Goal: Task Accomplishment & Management: Manage account settings

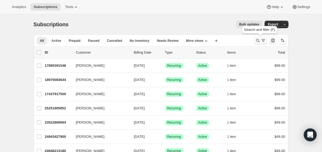
click at [258, 42] on icon "Search and filter results" at bounding box center [257, 40] width 5 height 5
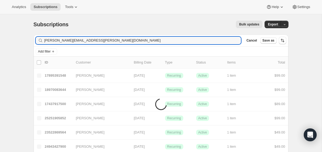
type input "[PERSON_NAME][EMAIL_ADDRESS][PERSON_NAME][DOMAIN_NAME]"
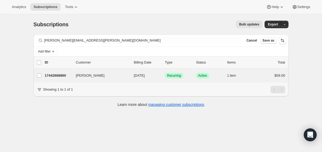
click at [51, 80] on div "[PERSON_NAME] 17442668860 [PERSON_NAME] [DATE] Success Recurring Success Active…" at bounding box center [161, 76] width 255 height 14
click at [52, 75] on p "17442668860" at bounding box center [58, 75] width 27 height 5
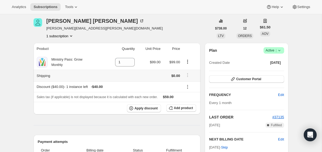
scroll to position [24, 0]
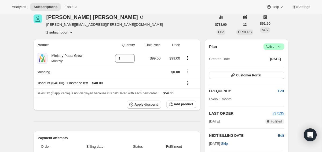
click at [281, 47] on icon at bounding box center [279, 46] width 5 height 5
click at [273, 67] on span "Cancel subscription" at bounding box center [272, 66] width 30 height 4
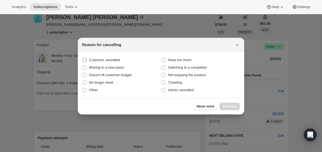
click at [103, 60] on span "Customer cancelled" at bounding box center [104, 60] width 31 height 4
click at [83, 58] on input "Customer cancelled" at bounding box center [82, 58] width 0 height 0
radio input "true"
click at [232, 107] on span "Continue" at bounding box center [230, 106] width 14 height 4
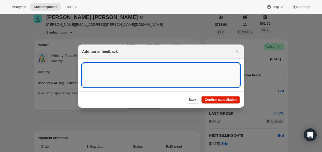
click at [132, 78] on textarea ":rbv:" at bounding box center [161, 75] width 158 height 24
type textarea "CANCEL WILL REFUND"
click at [215, 100] on span "Confirm cancellation" at bounding box center [221, 100] width 32 height 4
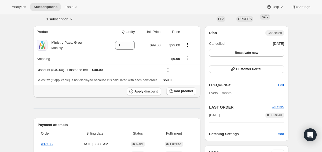
scroll to position [78, 0]
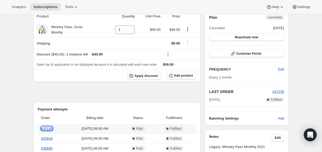
click at [45, 128] on link "#37135" at bounding box center [47, 129] width 12 height 4
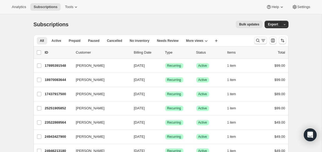
click at [257, 41] on icon "Search and filter results" at bounding box center [257, 40] width 5 height 5
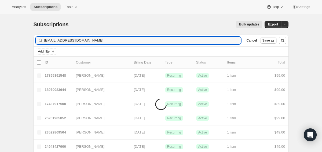
type input "[EMAIL_ADDRESS][DOMAIN_NAME]"
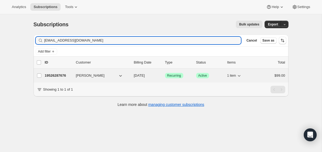
click at [57, 75] on p "19526287676" at bounding box center [58, 75] width 27 height 5
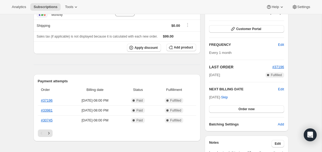
scroll to position [72, 0]
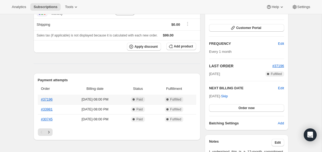
click at [47, 97] on th "#37196" at bounding box center [53, 100] width 30 height 10
click at [47, 98] on link "#37196" at bounding box center [47, 99] width 12 height 4
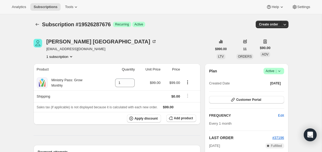
click at [280, 72] on icon at bounding box center [279, 70] width 5 height 5
click at [270, 85] on button "Pause subscription" at bounding box center [272, 81] width 34 height 9
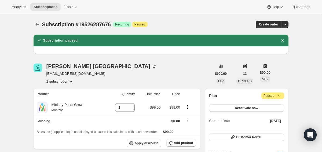
click at [281, 97] on icon at bounding box center [279, 95] width 5 height 5
click at [267, 105] on span "Cancel subscription" at bounding box center [271, 106] width 30 height 4
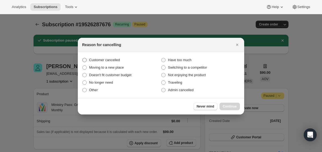
click at [112, 59] on span "Customer cancelled" at bounding box center [104, 60] width 31 height 4
click at [83, 58] on input "Customer cancelled" at bounding box center [82, 58] width 0 height 0
radio input "true"
click at [232, 107] on span "Continue" at bounding box center [230, 106] width 14 height 4
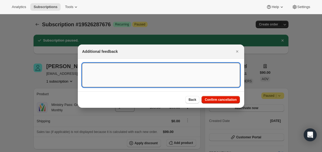
click at [134, 71] on textarea ":re9:" at bounding box center [161, 75] width 158 height 24
click at [116, 68] on textarea "Canceled and erfunded" at bounding box center [161, 75] width 158 height 24
type textarea "Canceled and refunded"
click at [217, 99] on span "Confirm cancellation" at bounding box center [221, 100] width 32 height 4
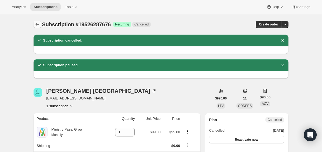
click at [39, 24] on icon "Subscriptions" at bounding box center [37, 24] width 5 height 5
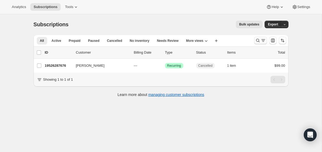
click at [258, 40] on icon "Search and filter results" at bounding box center [257, 40] width 5 height 5
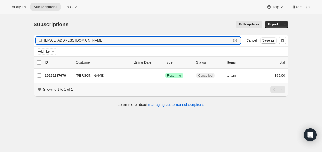
click at [258, 40] on button "Cancel" at bounding box center [251, 40] width 15 height 6
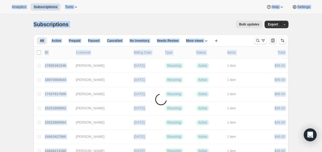
click at [202, 24] on div "Bulk updates" at bounding box center [169, 25] width 188 height 8
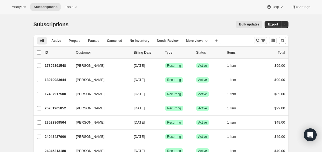
click at [264, 38] on icon "Search and filter results" at bounding box center [263, 40] width 5 height 5
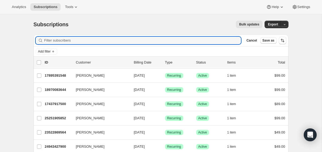
paste input "[EMAIL_ADDRESS][DOMAIN_NAME]"
type input "[EMAIL_ADDRESS][DOMAIN_NAME]"
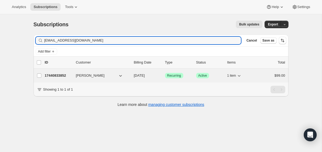
click at [55, 74] on p "17440833852" at bounding box center [58, 75] width 27 height 5
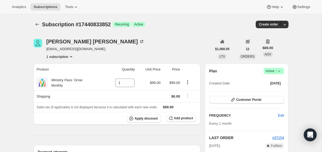
click at [280, 69] on icon at bounding box center [279, 70] width 5 height 5
click at [272, 89] on span "Cancel subscription" at bounding box center [272, 91] width 30 height 4
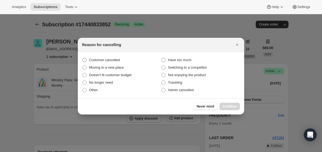
click at [100, 62] on span "Customer cancelled" at bounding box center [104, 59] width 31 height 5
click at [83, 58] on input "Customer cancelled" at bounding box center [82, 58] width 0 height 0
radio input "true"
click at [234, 108] on span "Continue" at bounding box center [230, 106] width 14 height 4
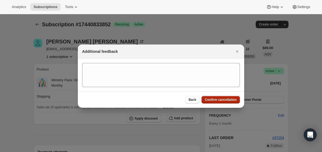
click at [215, 98] on span "Confirm cancellation" at bounding box center [221, 100] width 32 height 4
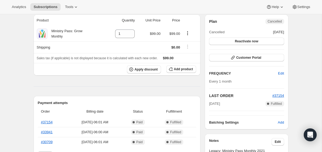
scroll to position [81, 0]
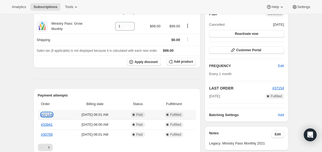
click at [47, 115] on link "#37154" at bounding box center [47, 115] width 12 height 4
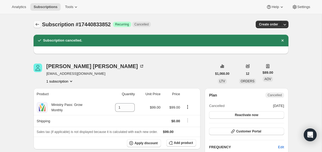
click at [38, 22] on icon "Subscriptions" at bounding box center [37, 24] width 5 height 5
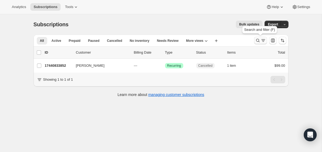
click at [256, 43] on button "Search and filter results" at bounding box center [260, 41] width 13 height 8
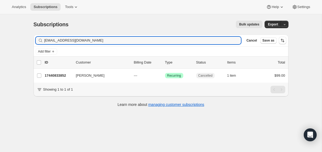
type input "[EMAIL_ADDRESS][DOMAIN_NAME]"
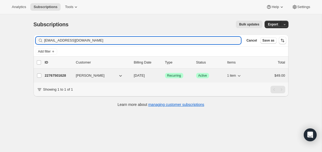
click at [52, 74] on p "22767501628" at bounding box center [58, 75] width 27 height 5
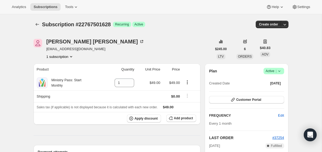
click at [281, 69] on icon at bounding box center [279, 70] width 5 height 5
click at [268, 90] on span "Cancel subscription" at bounding box center [272, 91] width 30 height 4
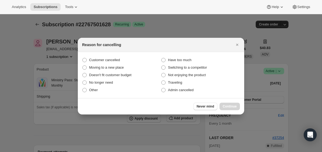
click at [111, 60] on span "Customer cancelled" at bounding box center [104, 60] width 31 height 4
click at [83, 58] on input "Customer cancelled" at bounding box center [82, 58] width 0 height 0
radio input "true"
click at [236, 103] on button "Continue" at bounding box center [230, 107] width 20 height 8
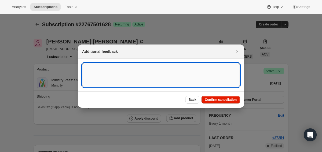
click at [179, 85] on textarea ":r149:" at bounding box center [161, 75] width 158 height 24
type textarea "canceled and refunded"
click at [218, 99] on span "Confirm cancellation" at bounding box center [221, 100] width 32 height 4
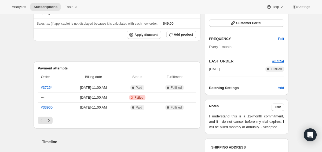
scroll to position [118, 0]
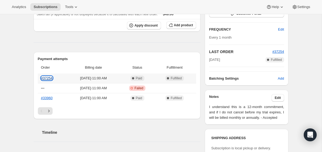
click at [47, 78] on link "#37254" at bounding box center [47, 78] width 12 height 4
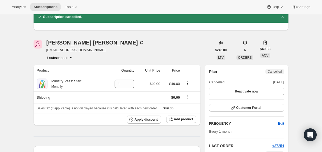
scroll to position [0, 0]
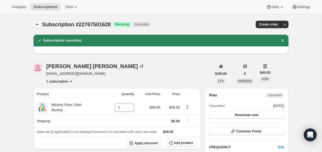
click at [35, 23] on icon "Subscriptions" at bounding box center [37, 24] width 5 height 5
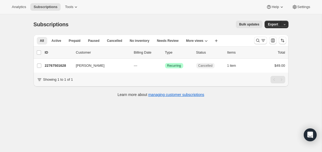
click at [252, 42] on div at bounding box center [270, 40] width 36 height 11
click at [257, 41] on icon "Search and filter results" at bounding box center [257, 40] width 3 height 3
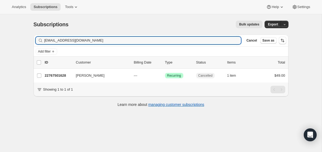
type input "[EMAIL_ADDRESS][DOMAIN_NAME]"
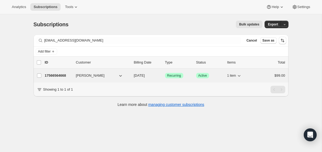
click at [50, 74] on p "17566564668" at bounding box center [58, 75] width 27 height 5
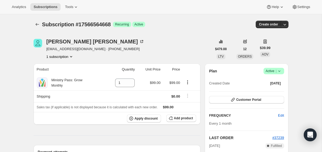
click at [280, 71] on icon at bounding box center [279, 71] width 2 height 1
click at [266, 89] on span "Cancel subscription" at bounding box center [272, 91] width 30 height 4
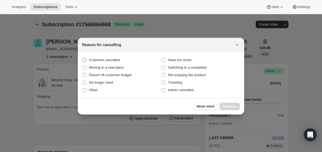
click at [98, 62] on span "Customer cancelled" at bounding box center [104, 59] width 31 height 5
click at [83, 58] on input "Customer cancelled" at bounding box center [82, 58] width 0 height 0
radio input "true"
click at [236, 108] on span "Continue" at bounding box center [230, 106] width 14 height 4
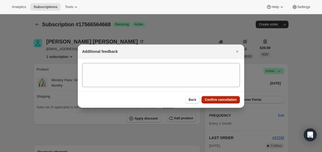
click at [217, 98] on span "Confirm cancellation" at bounding box center [221, 100] width 32 height 4
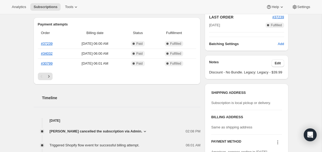
scroll to position [153, 0]
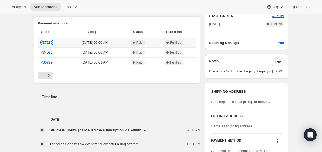
click at [52, 43] on link "#37239" at bounding box center [47, 43] width 12 height 4
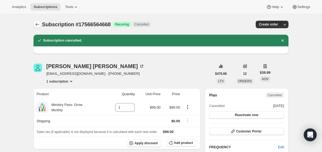
click at [39, 26] on icon "Subscriptions" at bounding box center [37, 24] width 5 height 5
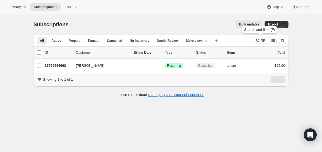
click at [258, 41] on icon "Search and filter results" at bounding box center [257, 40] width 5 height 5
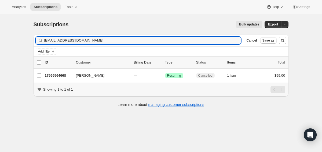
type input "[EMAIL_ADDRESS][DOMAIN_NAME]"
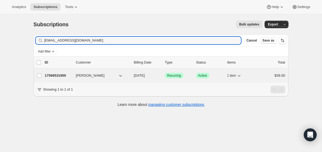
click at [57, 76] on p "17566531900" at bounding box center [58, 75] width 27 height 5
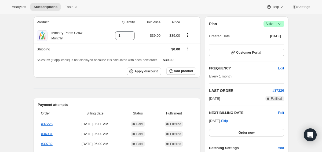
scroll to position [49, 0]
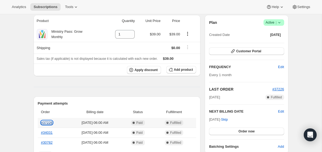
click at [44, 122] on link "#37226" at bounding box center [47, 123] width 12 height 4
click at [270, 23] on span "Active |" at bounding box center [274, 22] width 16 height 5
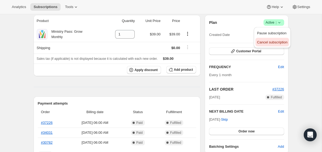
click at [270, 38] on button "Cancel subscription" at bounding box center [272, 42] width 34 height 9
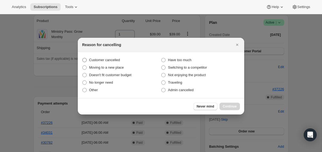
click at [115, 59] on span "Customer cancelled" at bounding box center [104, 60] width 31 height 4
click at [83, 58] on input "Customer cancelled" at bounding box center [82, 58] width 0 height 0
radio input "true"
click at [224, 105] on span "Continue" at bounding box center [230, 106] width 14 height 4
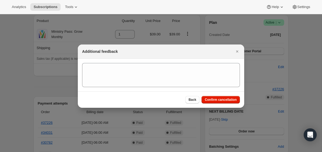
click at [216, 94] on div "Back Confirm cancellation" at bounding box center [161, 100] width 166 height 16
click at [216, 95] on div "Back Confirm cancellation" at bounding box center [161, 100] width 166 height 16
click at [214, 96] on button "Confirm cancellation" at bounding box center [221, 100] width 38 height 8
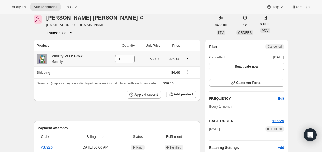
scroll to position [0, 0]
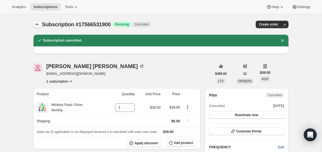
click at [35, 28] on button "Subscriptions" at bounding box center [38, 25] width 8 height 8
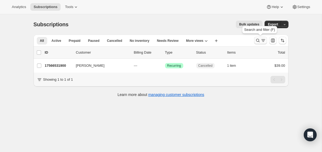
click at [259, 41] on icon "Search and filter results" at bounding box center [257, 40] width 5 height 5
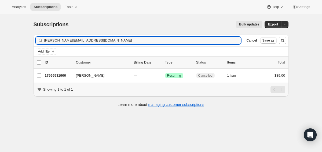
type input "[PERSON_NAME][EMAIL_ADDRESS][DOMAIN_NAME]"
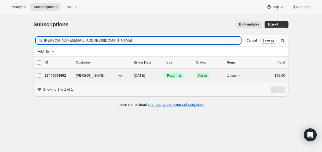
click at [56, 76] on p "17445093692" at bounding box center [58, 75] width 27 height 5
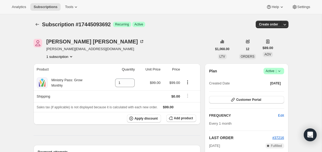
click at [281, 72] on icon at bounding box center [279, 70] width 5 height 5
click at [269, 92] on span "Cancel subscription" at bounding box center [272, 91] width 30 height 4
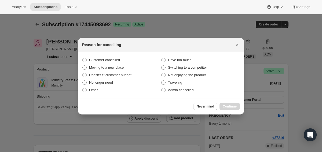
click at [116, 54] on section "Customer cancelled Have too much Moving to a new place Switching to a competito…" at bounding box center [161, 75] width 166 height 46
click at [116, 56] on label "Customer cancelled" at bounding box center [121, 60] width 79 height 8
click at [83, 58] on input "Customer cancelled" at bounding box center [82, 58] width 0 height 0
radio input "true"
click at [235, 109] on button "Continue" at bounding box center [230, 107] width 20 height 8
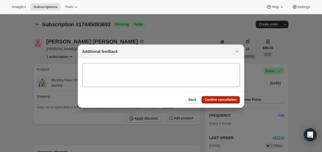
click at [224, 102] on button "Confirm cancellation" at bounding box center [221, 100] width 38 height 8
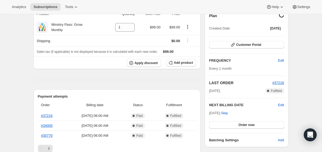
scroll to position [56, 0]
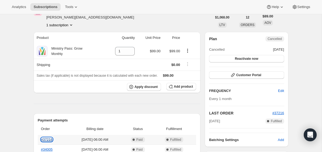
click at [48, 140] on link "#37216" at bounding box center [47, 140] width 12 height 4
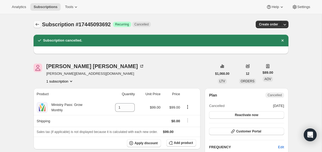
click at [38, 25] on icon "Subscriptions" at bounding box center [37, 24] width 5 height 5
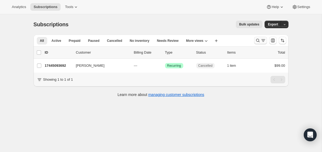
click at [261, 40] on icon "Search and filter results" at bounding box center [263, 40] width 5 height 5
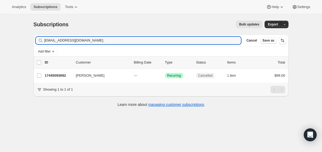
type input "[EMAIL_ADDRESS][DOMAIN_NAME]"
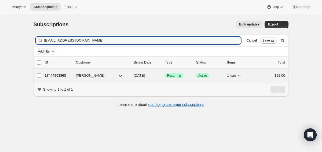
click at [56, 73] on div "17444503868 [PERSON_NAME] [DATE] Success Recurring Success Active 1 item $99.00" at bounding box center [165, 76] width 240 height 8
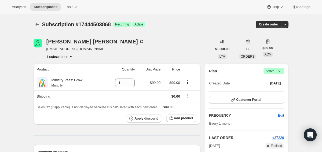
click at [280, 73] on icon at bounding box center [279, 70] width 5 height 5
click at [267, 92] on span "Cancel subscription" at bounding box center [272, 91] width 30 height 4
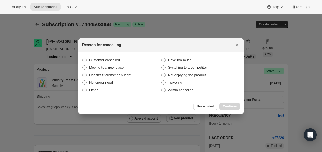
click at [104, 54] on section "Customer cancelled Have too much Moving to a new place Switching to a competito…" at bounding box center [161, 75] width 166 height 46
click at [104, 59] on span "Customer cancelled" at bounding box center [104, 60] width 31 height 4
click at [83, 58] on input "Customer cancelled" at bounding box center [82, 58] width 0 height 0
radio input "true"
click at [224, 107] on span "Continue" at bounding box center [230, 106] width 14 height 4
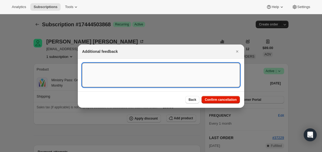
click at [161, 78] on textarea ":r1t3:" at bounding box center [161, 75] width 158 height 24
type textarea "canceled and refunded"
click at [214, 94] on div "Back Confirm cancellation" at bounding box center [161, 100] width 166 height 16
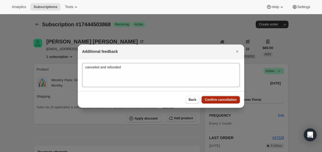
click at [213, 100] on span "Confirm cancellation" at bounding box center [221, 100] width 32 height 4
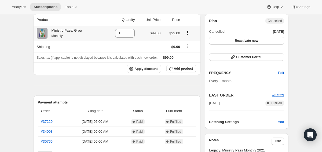
scroll to position [75, 0]
click at [47, 123] on th "#37229" at bounding box center [53, 122] width 30 height 10
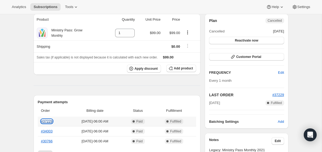
click at [50, 122] on link "#37229" at bounding box center [47, 121] width 12 height 4
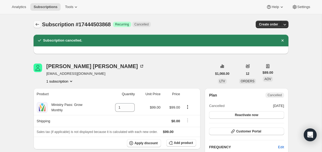
click at [35, 25] on icon "Subscriptions" at bounding box center [37, 24] width 5 height 5
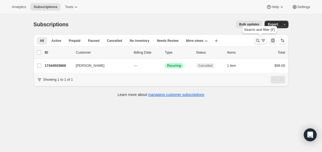
click at [256, 42] on icon "Search and filter results" at bounding box center [257, 40] width 5 height 5
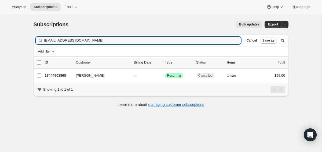
type input "[EMAIL_ADDRESS][DOMAIN_NAME]"
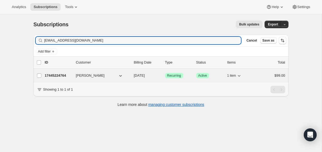
click at [209, 76] on span "Success Active" at bounding box center [202, 75] width 13 height 5
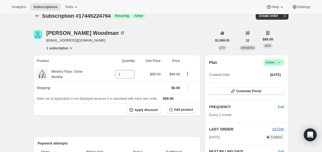
scroll to position [20, 0]
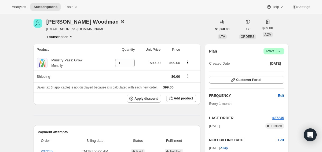
click at [280, 48] on span "Success Active |" at bounding box center [274, 51] width 21 height 6
click at [265, 74] on button "Cancel subscription" at bounding box center [272, 71] width 34 height 9
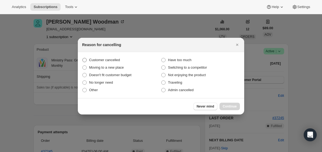
click at [112, 61] on span "Customer cancelled" at bounding box center [104, 60] width 31 height 4
click at [83, 58] on input "Customer cancelled" at bounding box center [82, 58] width 0 height 0
radio input "true"
click at [230, 107] on span "Continue" at bounding box center [230, 106] width 14 height 4
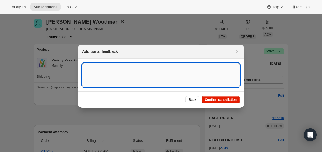
click at [154, 74] on textarea ":r237:" at bounding box center [161, 75] width 158 height 24
type textarea "canceled and. refunded"
click at [220, 99] on span "Confirm cancellation" at bounding box center [221, 100] width 32 height 4
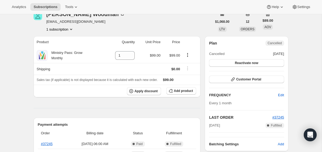
scroll to position [58, 0]
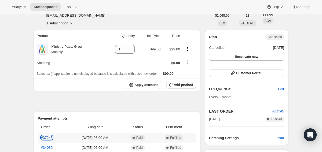
click at [45, 136] on link "#37245" at bounding box center [47, 138] width 12 height 4
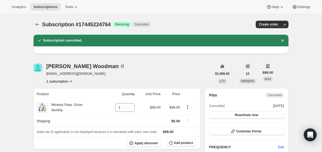
click at [35, 25] on icon "Subscriptions" at bounding box center [37, 24] width 5 height 5
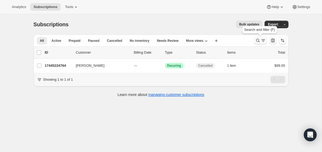
click at [258, 41] on icon "Search and filter results" at bounding box center [257, 40] width 5 height 5
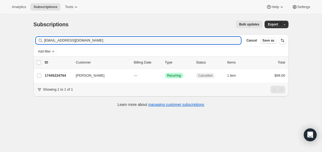
type input "[EMAIL_ADDRESS][DOMAIN_NAME]"
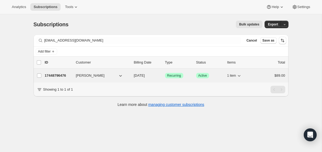
click at [50, 72] on div "17448796476 [PERSON_NAME] [DATE] Success Recurring Success Active 1 item $89.00" at bounding box center [165, 76] width 240 height 8
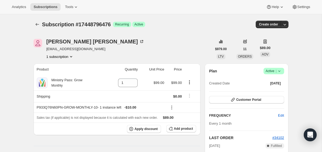
click at [281, 70] on icon at bounding box center [279, 70] width 5 height 5
click at [268, 91] on span "Cancel subscription" at bounding box center [272, 91] width 30 height 4
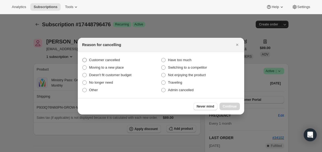
click at [97, 60] on span "Customer cancelled" at bounding box center [104, 60] width 31 height 4
click at [83, 58] on input "Customer cancelled" at bounding box center [82, 58] width 0 height 0
radio input "true"
click at [224, 106] on span "Continue" at bounding box center [230, 106] width 14 height 4
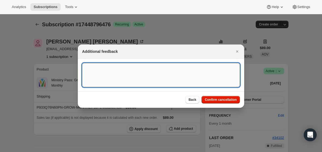
click at [164, 82] on textarea ":r29b:" at bounding box center [161, 75] width 158 height 24
type textarea "canceled on 9/5"
click at [228, 97] on button "Confirm cancellation" at bounding box center [221, 100] width 38 height 8
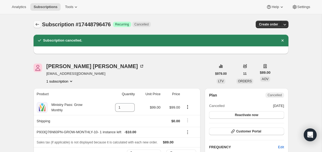
click at [35, 22] on icon "Subscriptions" at bounding box center [37, 24] width 5 height 5
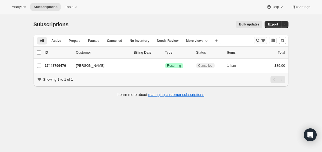
click at [258, 39] on icon "Search and filter results" at bounding box center [257, 40] width 5 height 5
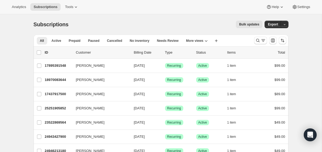
click at [217, 27] on div "Bulk updates" at bounding box center [169, 25] width 188 height 8
click at [261, 43] on icon "Search and filter results" at bounding box center [263, 40] width 5 height 5
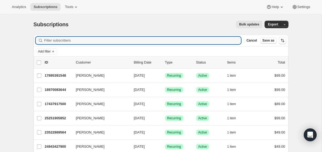
paste input "[PERSON_NAME][EMAIL_ADDRESS][PERSON_NAME][DOMAIN_NAME]"
type input "[PERSON_NAME][EMAIL_ADDRESS][PERSON_NAME][DOMAIN_NAME]"
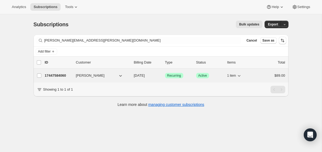
click at [52, 75] on p "17447584060" at bounding box center [58, 75] width 27 height 5
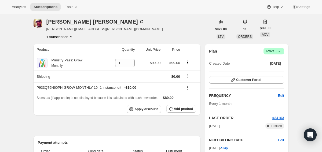
scroll to position [22, 0]
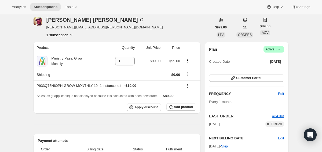
click at [282, 50] on span "Success Active |" at bounding box center [274, 49] width 21 height 6
click at [274, 71] on span "Cancel subscription" at bounding box center [272, 69] width 30 height 5
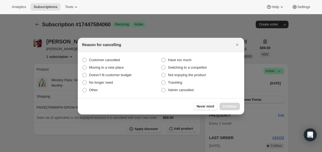
scroll to position [0, 0]
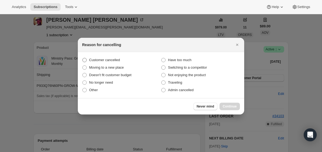
click at [99, 56] on label "Customer cancelled" at bounding box center [121, 60] width 79 height 8
click at [83, 58] on input "Customer cancelled" at bounding box center [82, 58] width 0 height 0
radio input "true"
click at [225, 102] on div "Never mind Continue" at bounding box center [161, 106] width 166 height 16
click at [225, 103] on button "Continue" at bounding box center [230, 107] width 20 height 8
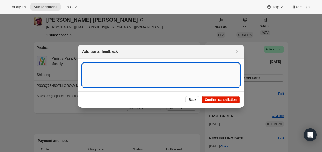
click at [171, 84] on textarea ":r2pp:" at bounding box center [161, 75] width 158 height 24
type textarea "canceled on 9/5"
click at [218, 97] on button "Confirm cancellation" at bounding box center [221, 100] width 38 height 8
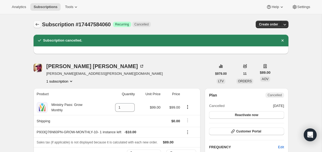
click at [36, 25] on icon "Subscriptions" at bounding box center [37, 24] width 5 height 5
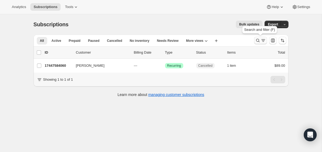
click at [262, 42] on icon "Search and filter results" at bounding box center [263, 40] width 5 height 5
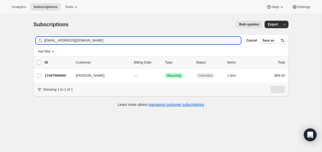
type input "[EMAIL_ADDRESS][DOMAIN_NAME]"
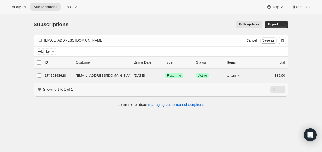
click at [59, 74] on p "17450893628" at bounding box center [58, 75] width 27 height 5
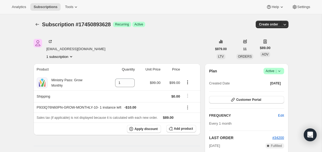
click at [279, 71] on icon at bounding box center [279, 70] width 5 height 5
click at [272, 90] on span "Cancel subscription" at bounding box center [272, 91] width 30 height 4
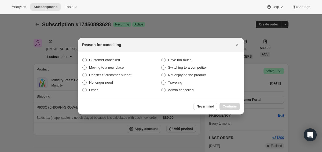
click at [116, 59] on span "Customer cancelled" at bounding box center [104, 60] width 31 height 4
click at [83, 58] on input "Customer cancelled" at bounding box center [82, 58] width 0 height 0
radio input "true"
click at [228, 106] on span "Continue" at bounding box center [230, 106] width 14 height 4
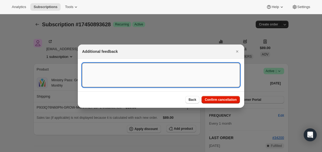
click at [136, 71] on textarea ":r303:" at bounding box center [161, 75] width 158 height 24
type textarea "canceled on 9/5"
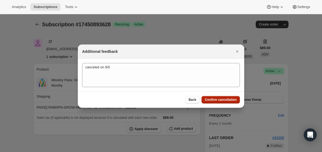
click at [219, 99] on span "Confirm cancellation" at bounding box center [221, 100] width 32 height 4
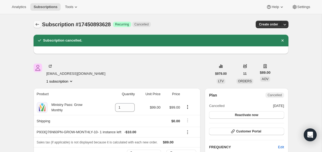
click at [37, 28] on button "Subscriptions" at bounding box center [38, 25] width 8 height 8
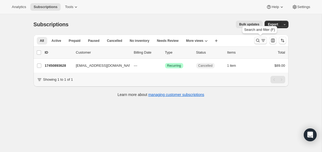
click at [262, 41] on icon "Search and filter results" at bounding box center [263, 40] width 3 height 1
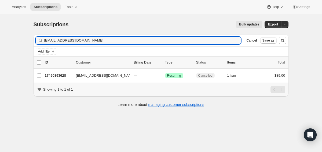
type input "[EMAIL_ADDRESS][DOMAIN_NAME]"
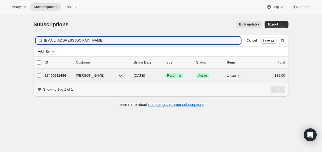
click at [49, 75] on p "17450631484" at bounding box center [58, 75] width 27 height 5
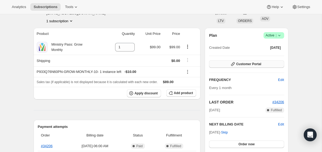
scroll to position [35, 0]
click at [283, 35] on span "Success Active |" at bounding box center [274, 35] width 21 height 6
click at [264, 57] on span "Cancel subscription" at bounding box center [272, 55] width 30 height 4
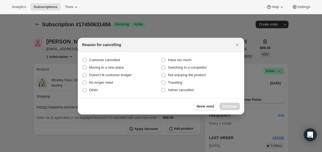
scroll to position [0, 0]
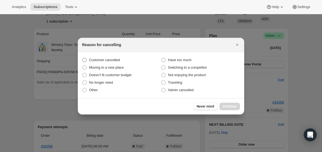
click at [98, 61] on span "Customer cancelled" at bounding box center [104, 60] width 31 height 4
click at [83, 58] on input "Customer cancelled" at bounding box center [82, 58] width 0 height 0
radio input "true"
click at [235, 107] on span "Continue" at bounding box center [230, 106] width 14 height 4
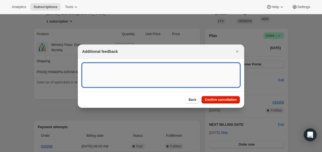
click at [156, 74] on textarea ":r36d:" at bounding box center [161, 75] width 158 height 24
paste textarea "[EMAIL_ADDRESS][DOMAIN_NAME]"
type textarea "canceled on 9/5"
click at [237, 100] on button "Confirm cancellation" at bounding box center [221, 100] width 38 height 8
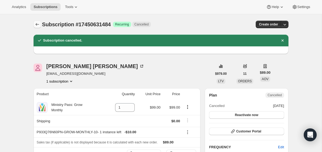
click at [39, 27] on icon "Subscriptions" at bounding box center [37, 24] width 5 height 5
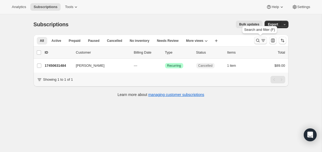
click at [256, 41] on icon "Search and filter results" at bounding box center [257, 40] width 5 height 5
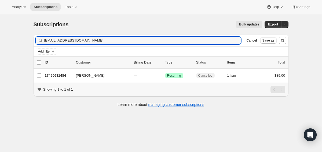
type input "[EMAIL_ADDRESS][DOMAIN_NAME]"
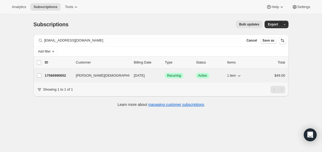
click at [53, 74] on p "17566990652" at bounding box center [58, 75] width 27 height 5
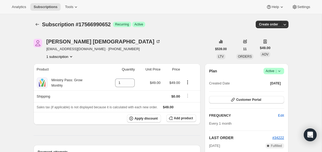
click at [280, 73] on icon at bounding box center [279, 70] width 5 height 5
click at [267, 88] on span "Cancel subscription" at bounding box center [272, 90] width 30 height 5
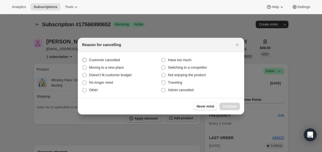
click at [98, 60] on span "Customer cancelled" at bounding box center [104, 60] width 31 height 4
click at [83, 58] on input "Customer cancelled" at bounding box center [82, 58] width 0 height 0
radio input "true"
click at [230, 107] on span "Continue" at bounding box center [230, 106] width 14 height 4
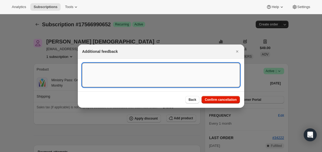
click at [163, 78] on textarea ":r3cj:" at bounding box center [161, 75] width 158 height 24
type textarea "canceled on 9/5"
click at [224, 98] on span "Confirm cancellation" at bounding box center [221, 100] width 32 height 4
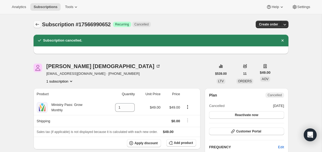
click at [36, 23] on icon "Subscriptions" at bounding box center [37, 24] width 5 height 5
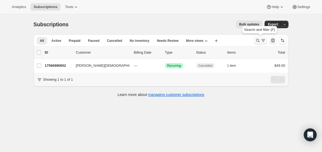
click at [257, 40] on icon "Search and filter results" at bounding box center [257, 40] width 5 height 5
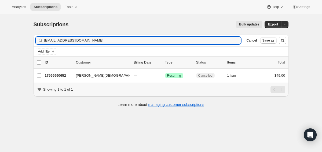
type input "[EMAIL_ADDRESS][DOMAIN_NAME]"
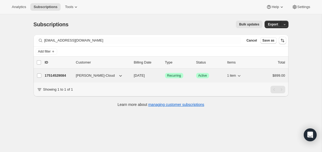
click at [57, 74] on p "17514529084" at bounding box center [58, 75] width 27 height 5
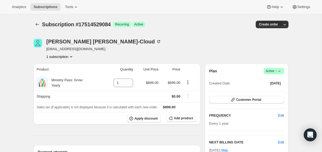
click at [281, 72] on icon at bounding box center [279, 70] width 5 height 5
click at [266, 88] on span "Cancel subscription" at bounding box center [272, 90] width 30 height 5
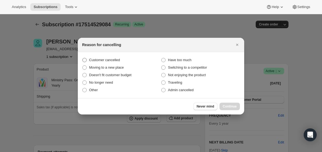
click at [106, 58] on span "Customer cancelled" at bounding box center [104, 60] width 31 height 4
click at [83, 58] on input "Customer cancelled" at bounding box center [82, 58] width 0 height 0
radio input "true"
click at [229, 105] on span "Continue" at bounding box center [230, 106] width 14 height 4
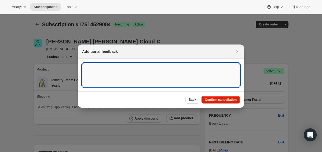
click at [180, 84] on textarea ":r3it:" at bounding box center [161, 75] width 158 height 24
type textarea "canceled on 9/5"
click at [231, 101] on span "Confirm cancellation" at bounding box center [221, 100] width 32 height 4
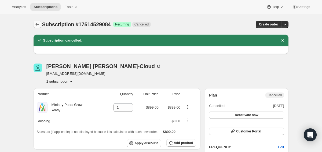
click at [36, 24] on icon "Subscriptions" at bounding box center [36, 24] width 3 height 3
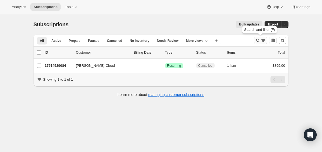
click at [261, 41] on icon "Search and filter results" at bounding box center [263, 40] width 5 height 5
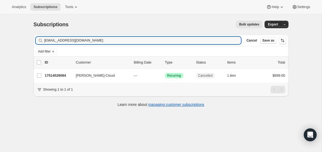
type input "[EMAIL_ADDRESS][DOMAIN_NAME]"
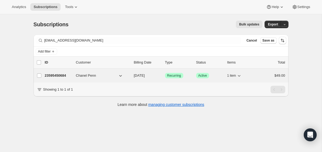
click at [68, 74] on p "23595450684" at bounding box center [58, 75] width 27 height 5
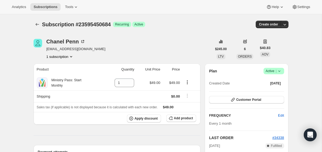
click at [279, 72] on icon at bounding box center [279, 70] width 5 height 5
click at [271, 92] on span "Cancel subscription" at bounding box center [272, 91] width 30 height 4
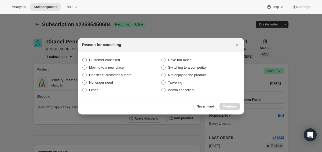
click at [107, 57] on span "Customer cancelled" at bounding box center [104, 59] width 31 height 5
click at [83, 58] on input "Customer cancelled" at bounding box center [82, 58] width 0 height 0
radio input "true"
click at [235, 109] on button "Continue" at bounding box center [230, 107] width 20 height 8
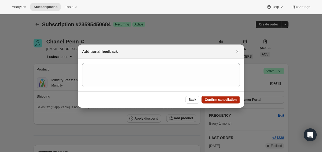
click at [217, 100] on span "Confirm cancellation" at bounding box center [221, 100] width 32 height 4
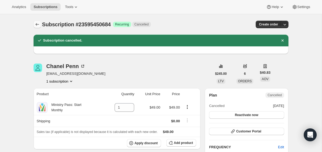
click at [35, 23] on icon "Subscriptions" at bounding box center [37, 24] width 5 height 5
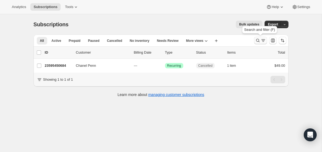
click at [255, 40] on icon "Search and filter results" at bounding box center [257, 40] width 5 height 5
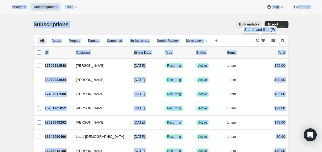
click at [255, 40] on icon "Search and filter results" at bounding box center [257, 40] width 5 height 5
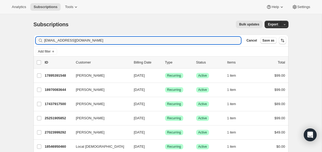
type input "[EMAIL_ADDRESS][DOMAIN_NAME]"
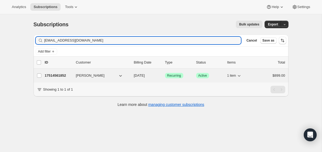
click at [50, 74] on p "17514561852" at bounding box center [58, 75] width 27 height 5
